Goal: Navigation & Orientation: Find specific page/section

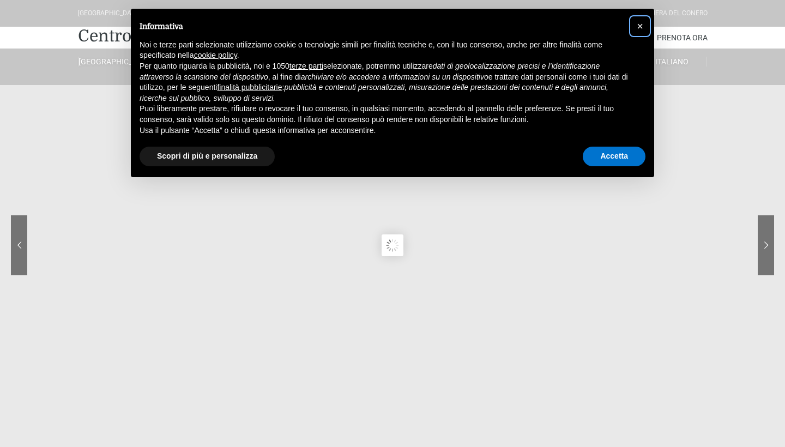
click at [641, 27] on span "×" at bounding box center [639, 26] width 7 height 12
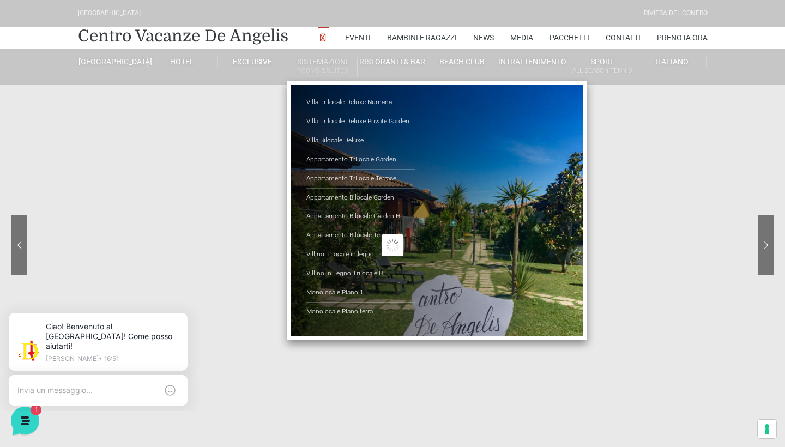
click at [313, 62] on link "Sistemazioni Rooms & Suites" at bounding box center [322, 67] width 70 height 20
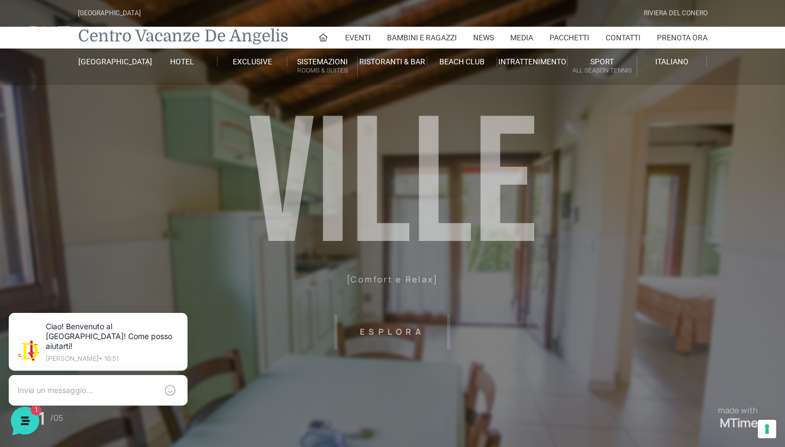
click at [137, 33] on link "Centro Vacanze De Angelis" at bounding box center [183, 36] width 210 height 22
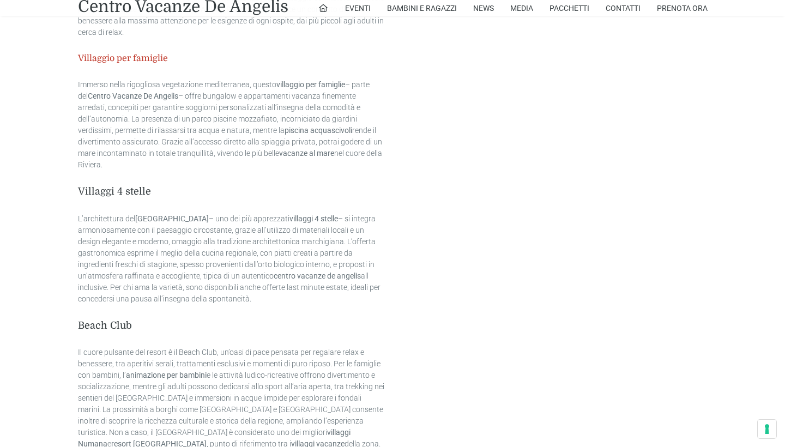
scroll to position [1095, 0]
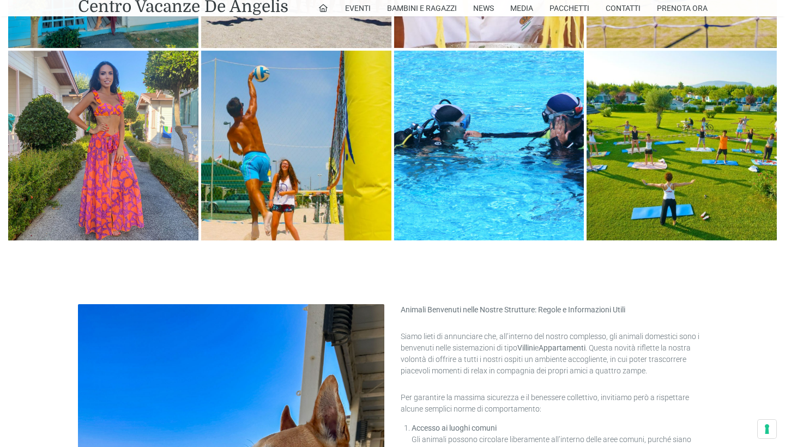
scroll to position [1919, 0]
